Goal: Information Seeking & Learning: Learn about a topic

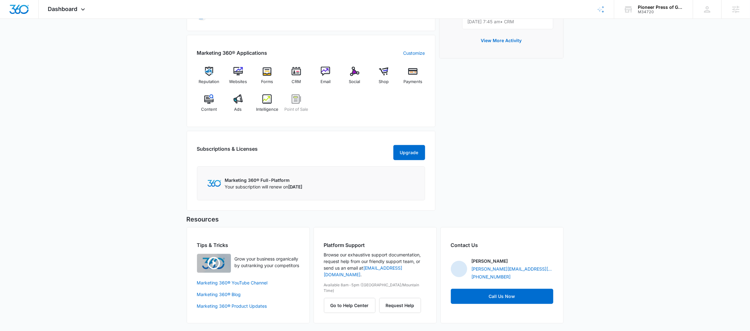
scroll to position [235, 0]
click at [266, 94] on img at bounding box center [266, 98] width 9 height 9
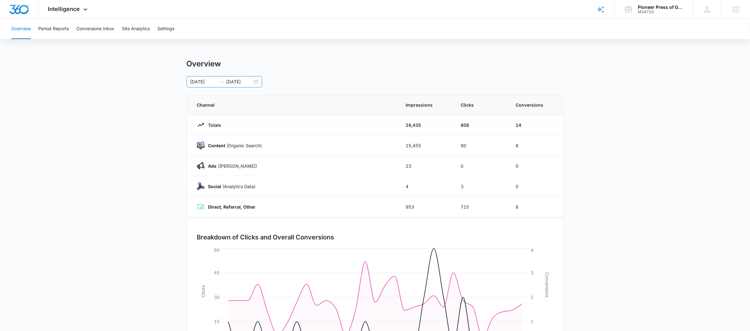
click at [219, 83] on icon "swap-right" at bounding box center [221, 81] width 5 height 5
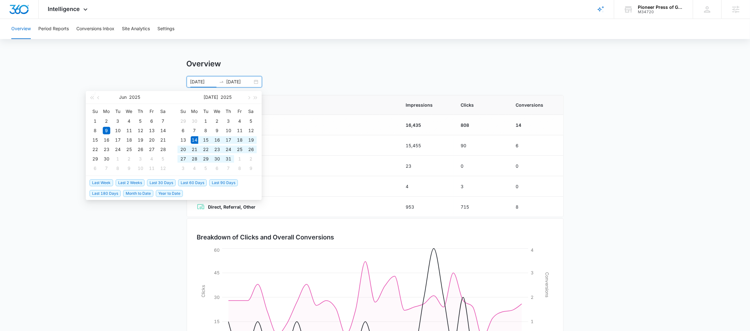
click at [170, 181] on span "Last 30 Days" at bounding box center [161, 182] width 29 height 7
type input "[DATE]"
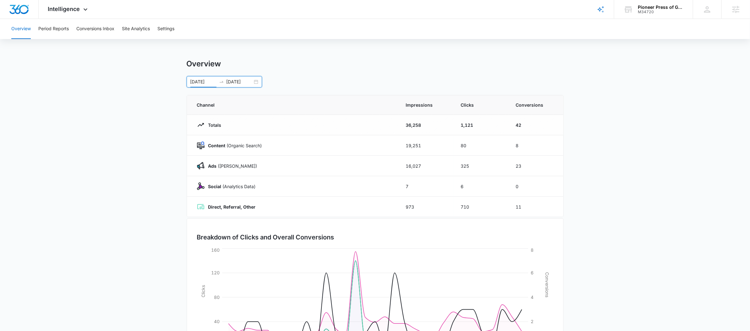
click at [71, 19] on div "Overview Period Reports Conversions Inbox Site Analytics Settings" at bounding box center [375, 29] width 735 height 20
click at [66, 24] on button "Period Reports" at bounding box center [53, 29] width 30 height 20
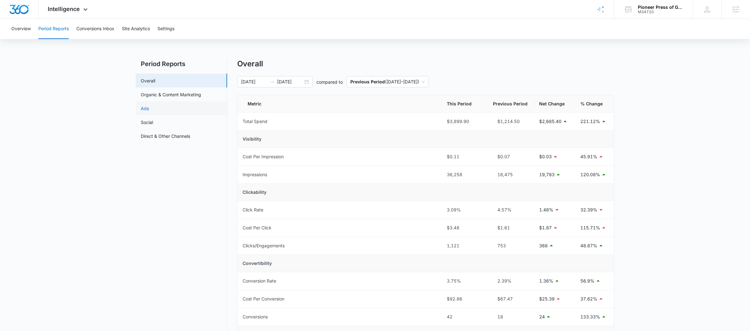
click at [149, 107] on link "Ads" at bounding box center [145, 108] width 8 height 7
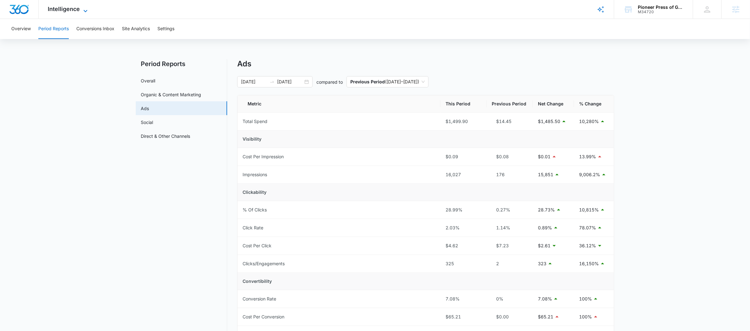
click at [74, 7] on span "Intelligence" at bounding box center [64, 9] width 32 height 7
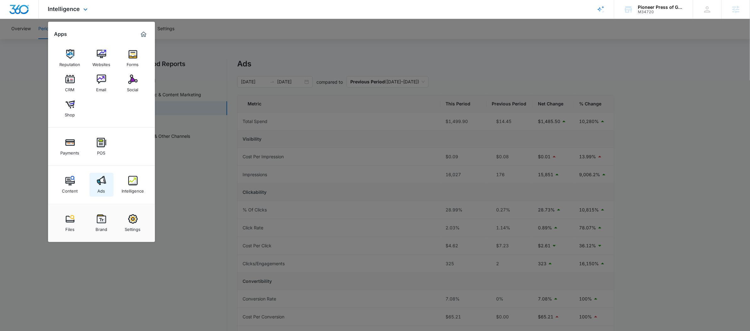
click at [101, 184] on img at bounding box center [101, 180] width 9 height 9
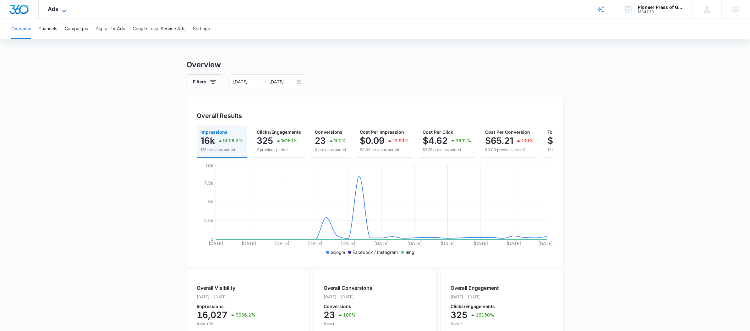
click at [51, 11] on span "Ads" at bounding box center [53, 9] width 11 height 7
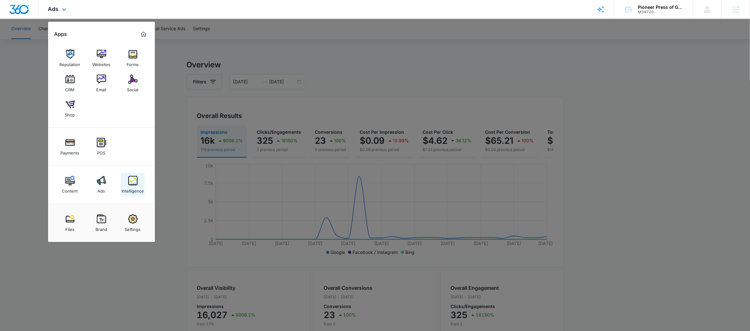
click at [124, 187] on div "Intelligence" at bounding box center [133, 189] width 22 height 8
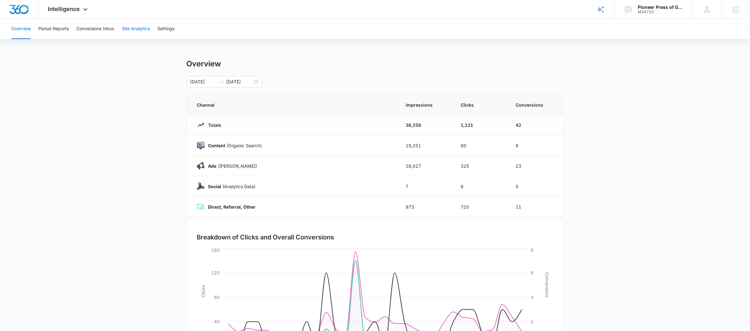
click at [135, 32] on button "Site Analytics" at bounding box center [136, 29] width 28 height 20
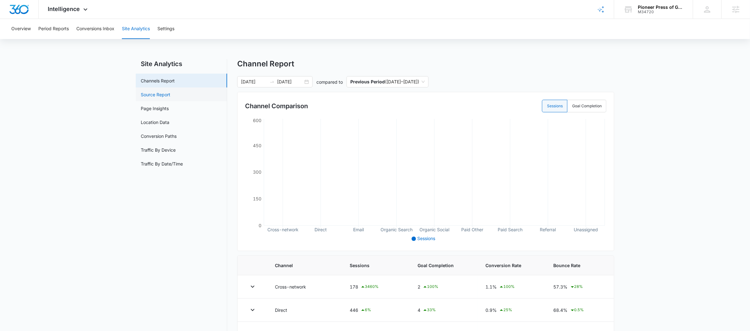
click at [170, 91] on link "Source Report" at bounding box center [156, 94] width 30 height 7
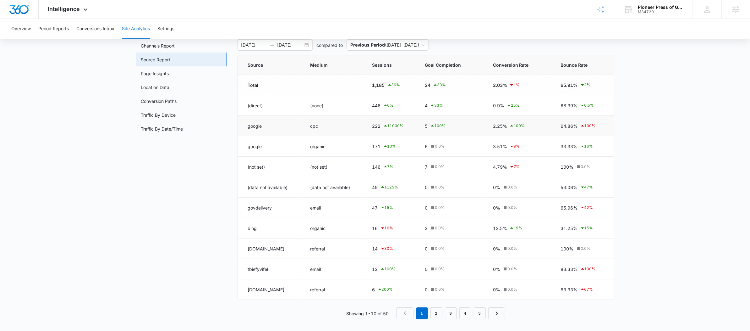
scroll to position [39, 0]
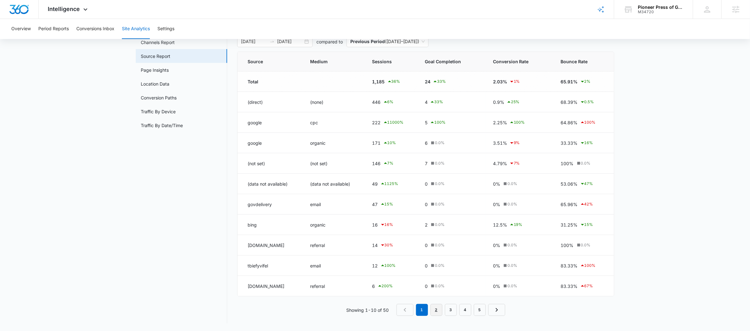
click at [440, 307] on link "2" at bounding box center [437, 310] width 12 height 12
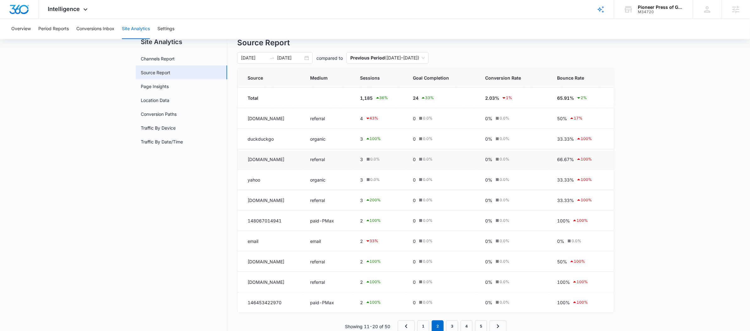
scroll to position [0, 0]
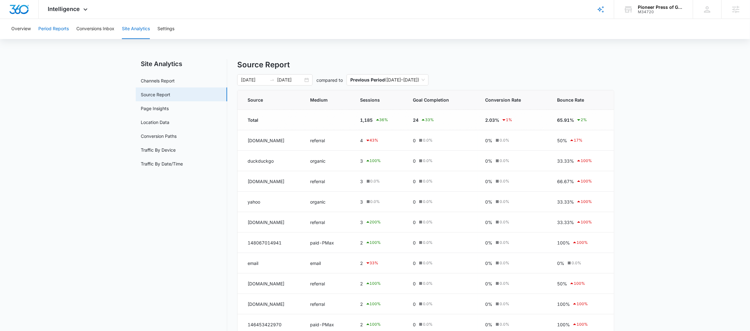
click at [43, 24] on button "Period Reports" at bounding box center [53, 29] width 30 height 20
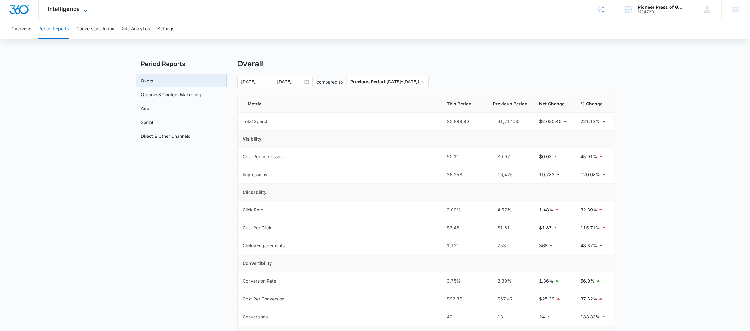
click at [85, 13] on icon at bounding box center [86, 11] width 8 height 8
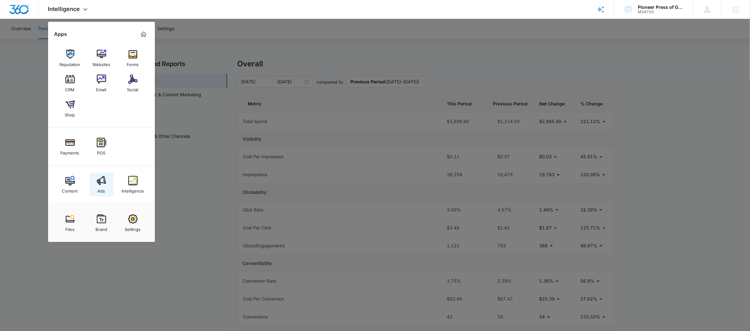
click at [108, 180] on link "Ads" at bounding box center [102, 185] width 24 height 24
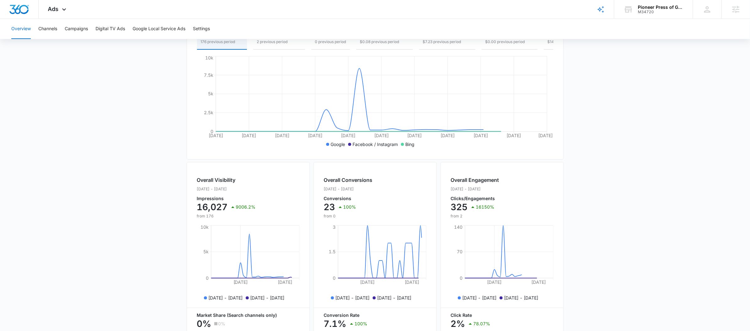
scroll to position [185, 0]
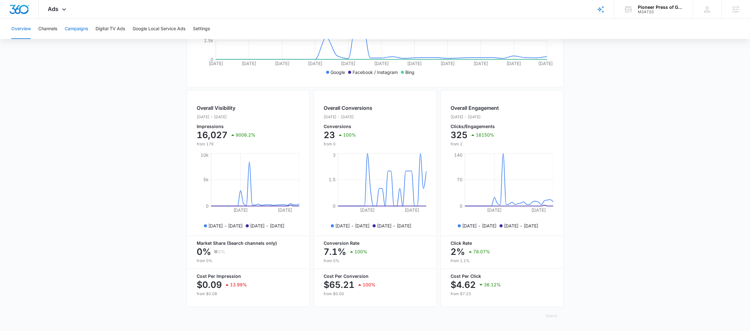
click at [80, 30] on button "Campaigns" at bounding box center [76, 29] width 23 height 20
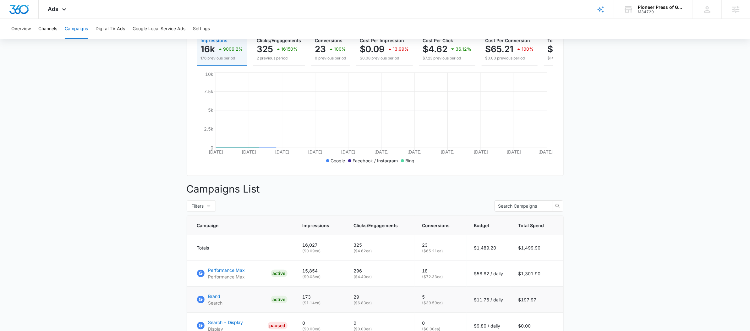
scroll to position [183, 0]
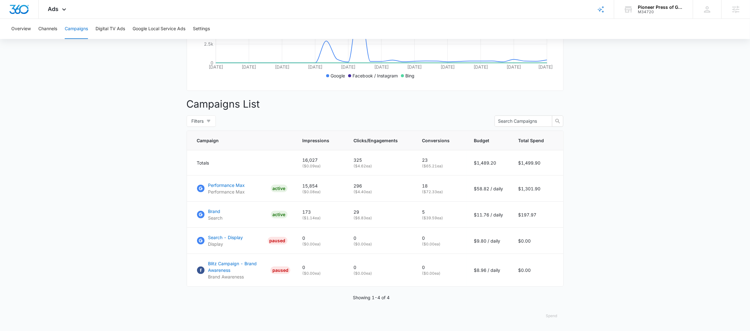
click at [549, 322] on button "Spend" at bounding box center [552, 315] width 24 height 15
click at [555, 300] on div "Raw" at bounding box center [557, 302] width 18 height 4
click at [551, 316] on button "Spend" at bounding box center [552, 315] width 24 height 15
click at [558, 291] on div "Optimized" at bounding box center [557, 293] width 18 height 4
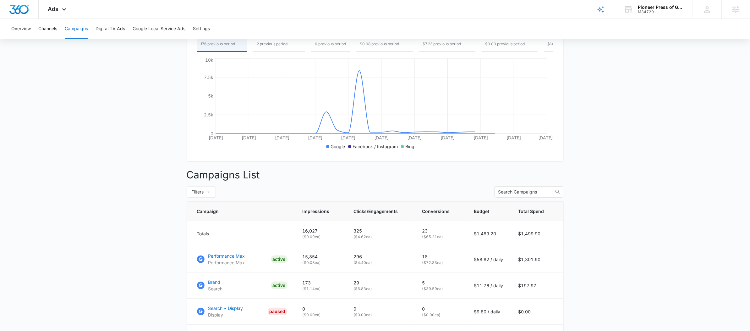
scroll to position [0, 0]
